Goal: Download file/media

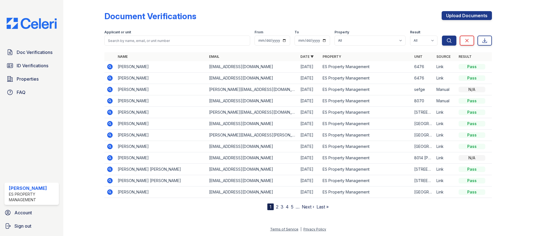
click at [106, 80] on td at bounding box center [109, 77] width 11 height 11
click at [112, 78] on icon at bounding box center [110, 78] width 6 height 6
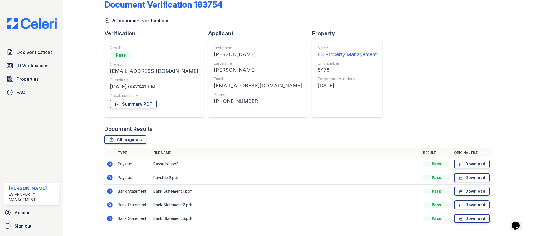
scroll to position [26, 0]
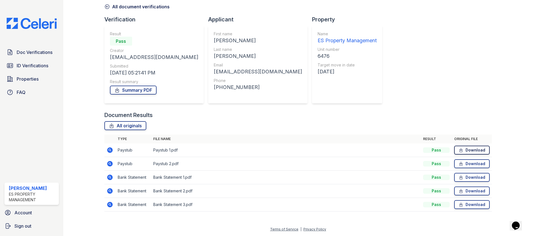
click at [478, 150] on link "Download" at bounding box center [472, 149] width 36 height 9
click at [477, 164] on link "Download" at bounding box center [472, 163] width 36 height 9
click at [477, 174] on link "Download" at bounding box center [472, 177] width 36 height 9
click at [477, 194] on link "Download" at bounding box center [472, 190] width 36 height 9
click at [477, 202] on link "Download" at bounding box center [472, 204] width 36 height 9
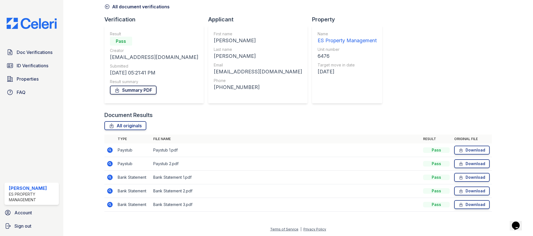
click at [144, 89] on link "Summary PDF" at bounding box center [133, 90] width 47 height 9
click at [40, 65] on span "ID Verifications" at bounding box center [33, 65] width 32 height 7
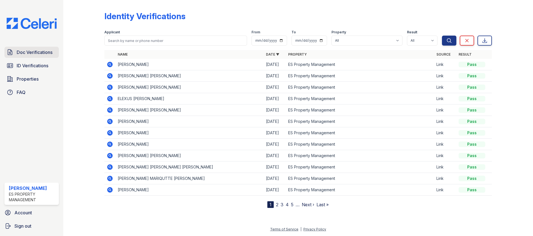
click at [39, 51] on span "Doc Verifications" at bounding box center [35, 52] width 36 height 7
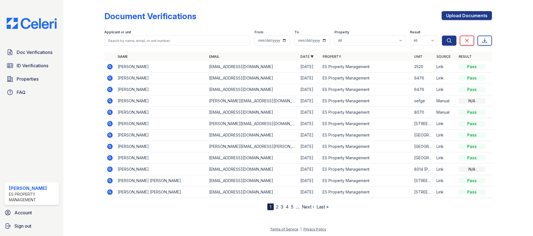
click at [39, 51] on span "Doc Verifications" at bounding box center [35, 52] width 36 height 7
click at [109, 78] on icon at bounding box center [109, 77] width 1 height 1
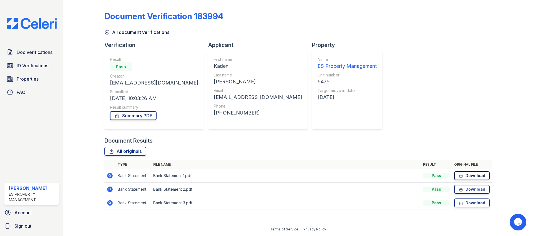
click at [472, 179] on link "Download" at bounding box center [472, 175] width 36 height 9
click at [472, 189] on link "Download" at bounding box center [472, 189] width 36 height 9
click at [475, 200] on link "Download" at bounding box center [472, 202] width 36 height 9
click at [144, 115] on link "Summary PDF" at bounding box center [133, 115] width 47 height 9
click at [32, 69] on span "ID Verifications" at bounding box center [33, 65] width 32 height 7
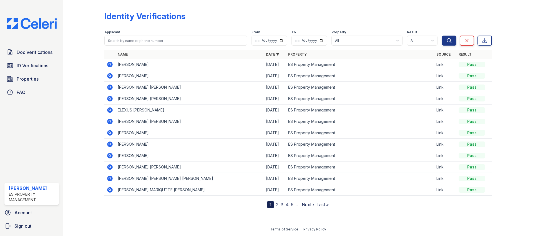
click at [111, 64] on icon at bounding box center [110, 65] width 6 height 6
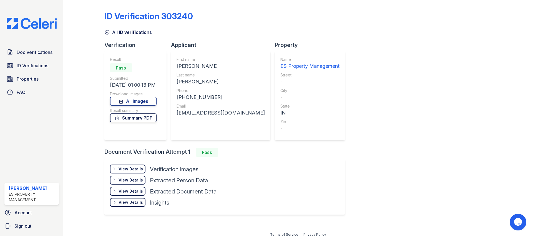
click at [131, 118] on link "Summary PDF" at bounding box center [133, 117] width 47 height 9
click at [37, 67] on span "ID Verifications" at bounding box center [33, 65] width 32 height 7
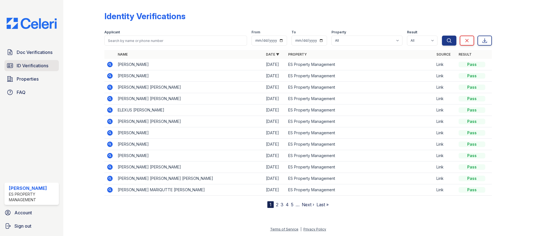
click at [38, 67] on span "ID Verifications" at bounding box center [33, 65] width 32 height 7
click at [44, 67] on span "ID Verifications" at bounding box center [33, 65] width 32 height 7
click at [44, 55] on span "Doc Verifications" at bounding box center [35, 52] width 36 height 7
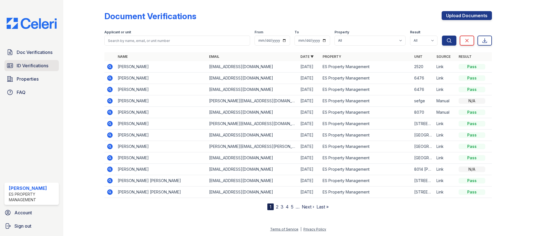
click at [38, 65] on span "ID Verifications" at bounding box center [33, 65] width 32 height 7
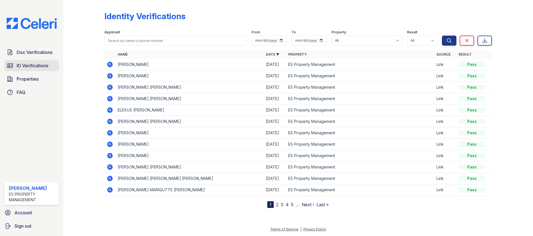
click at [21, 65] on span "ID Verifications" at bounding box center [33, 65] width 32 height 7
